Goal: Task Accomplishment & Management: Manage account settings

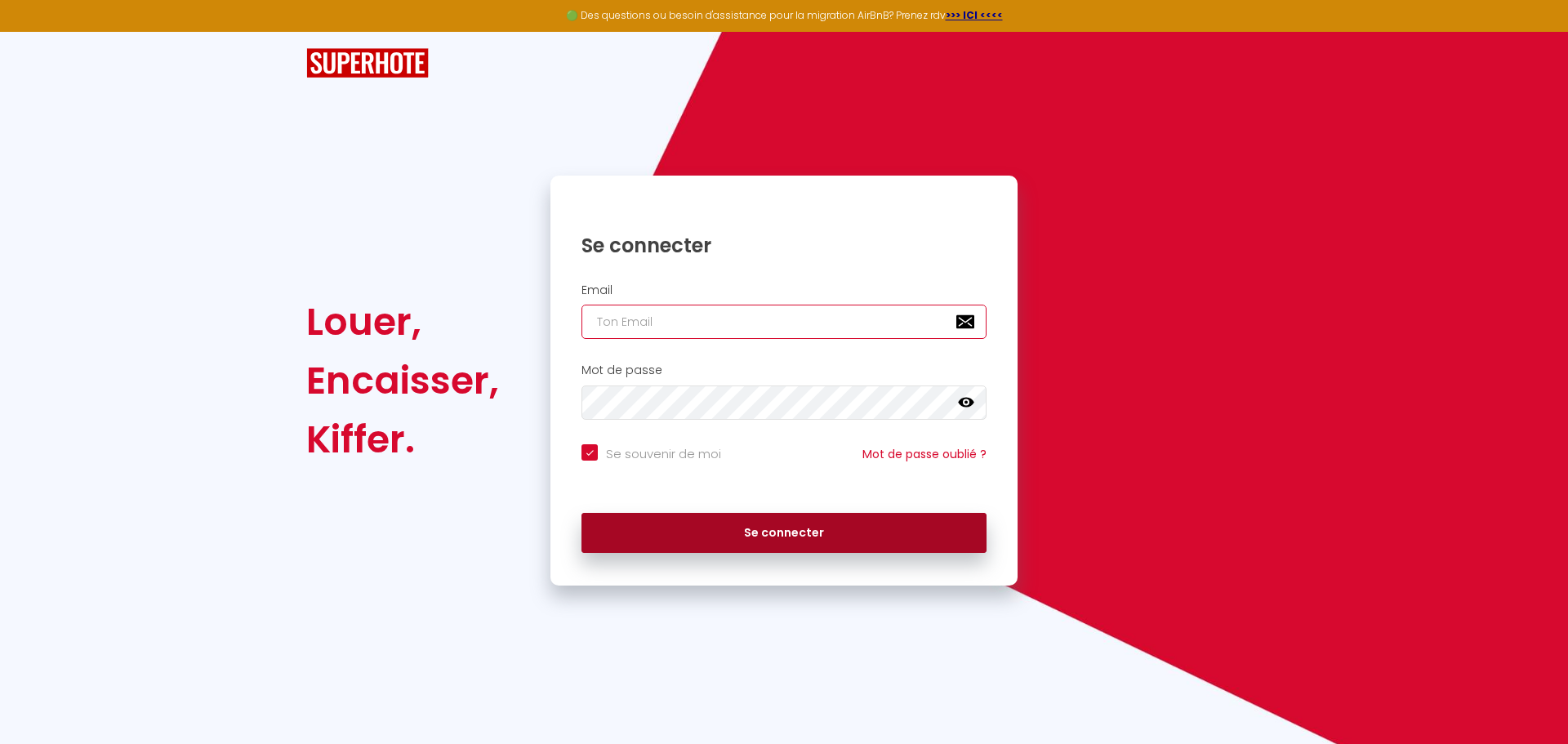
type input "[EMAIL_ADDRESS][DOMAIN_NAME]"
click at [833, 536] on button "Se connecter" at bounding box center [783, 533] width 405 height 41
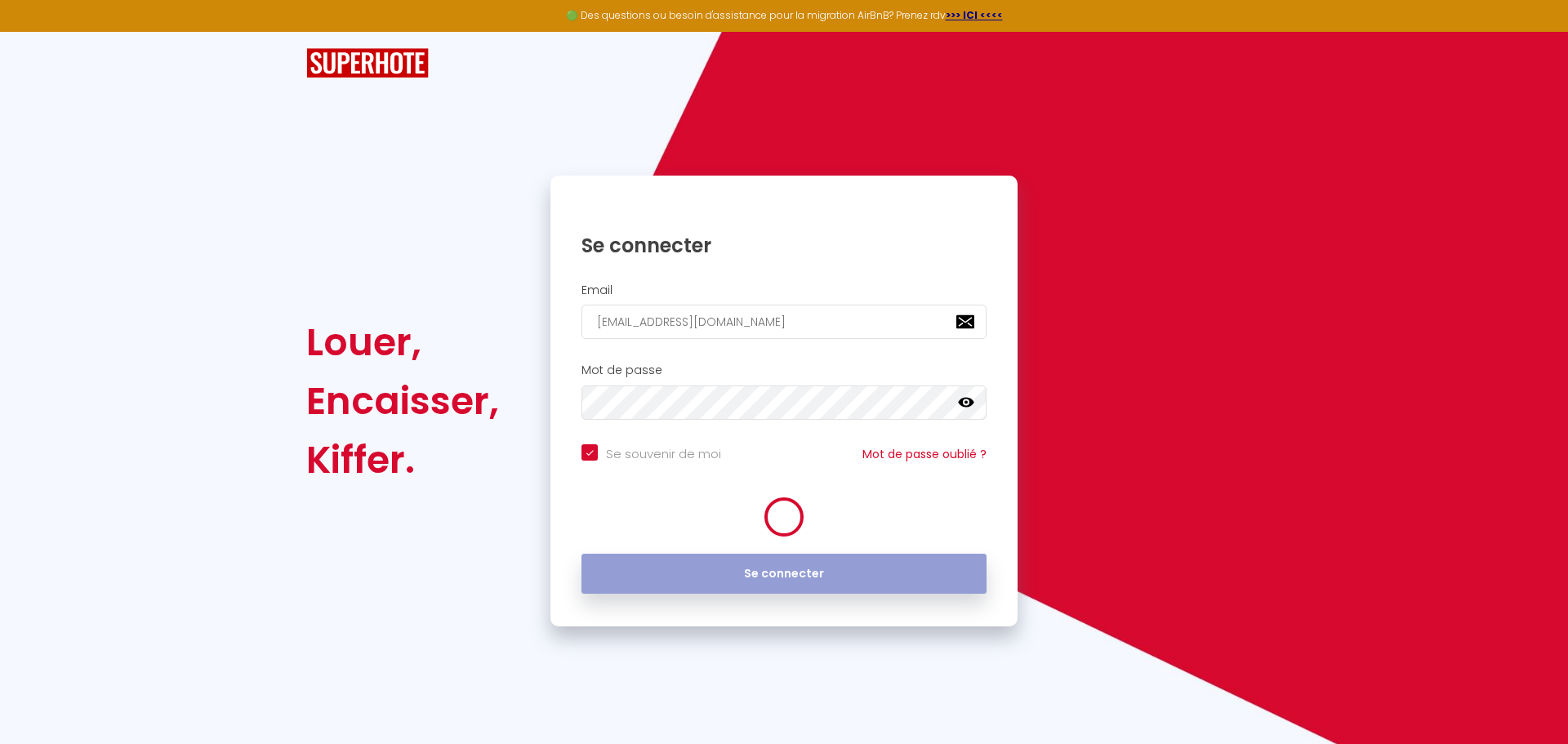
checkbox input "true"
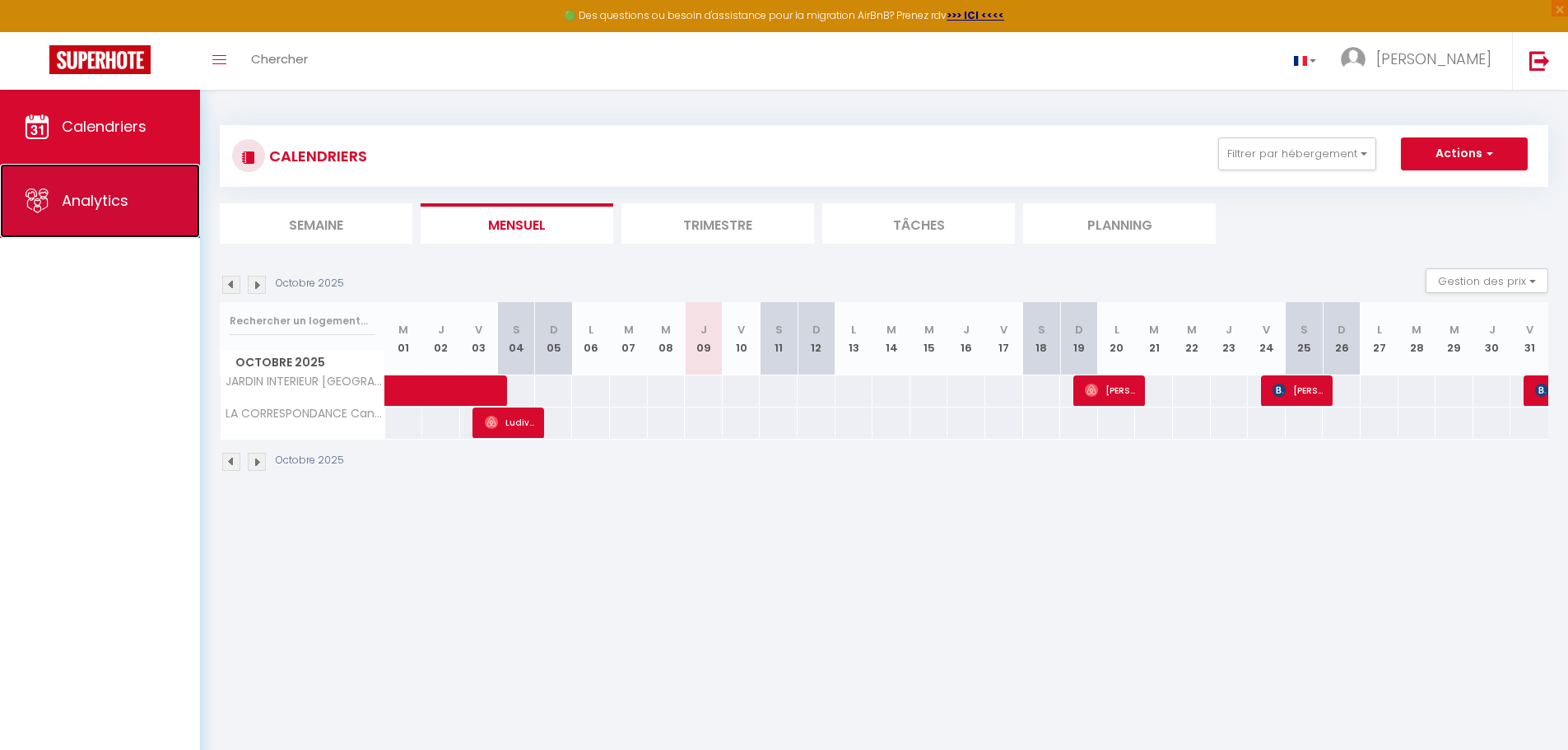
click at [112, 201] on span "Analytics" at bounding box center [95, 200] width 67 height 20
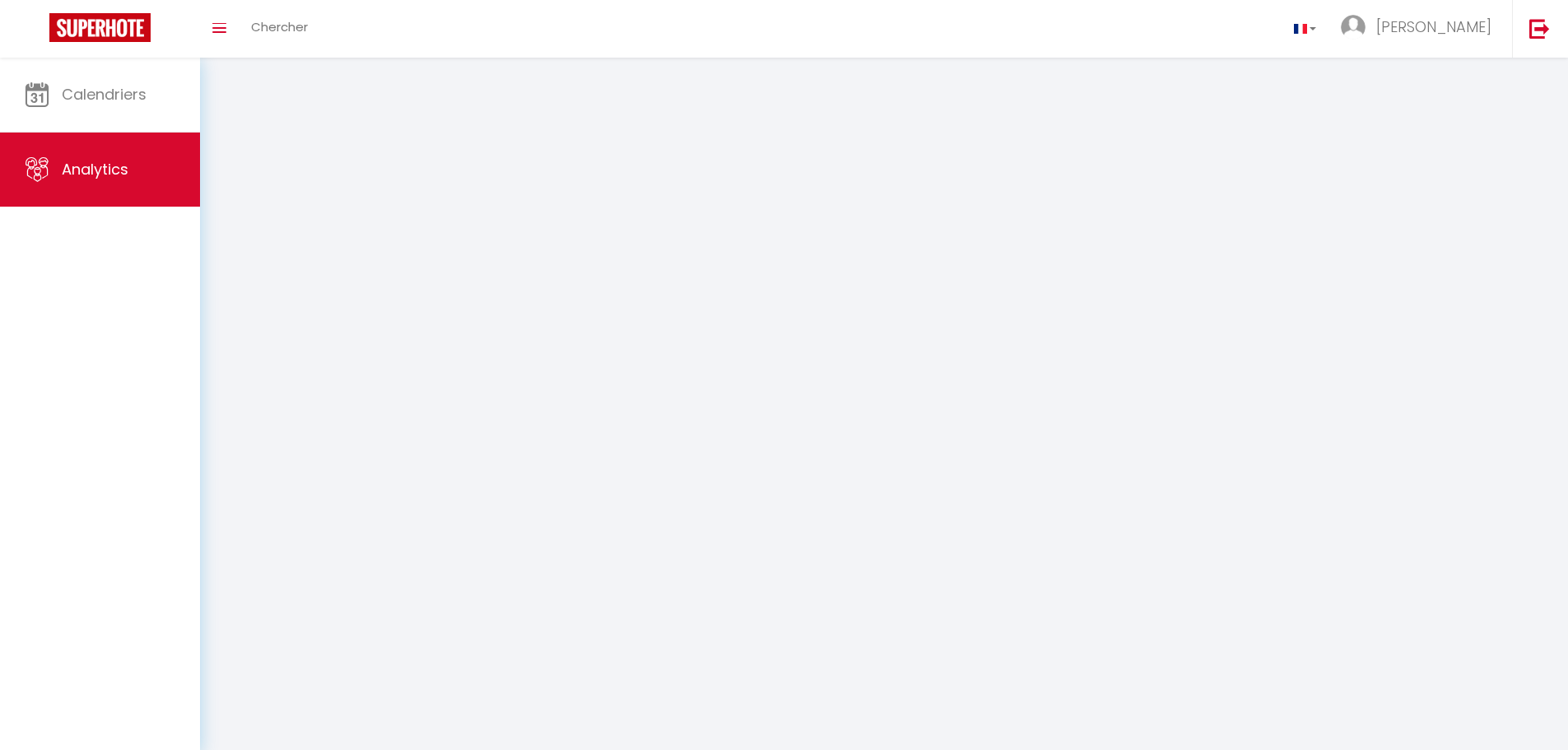
select select "2025"
select select "10"
